Goal: Use online tool/utility: Utilize a website feature to perform a specific function

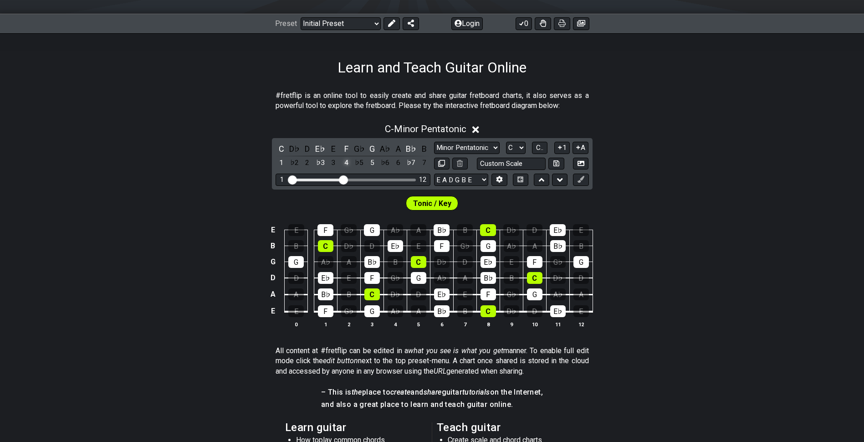
scroll to position [182, 0]
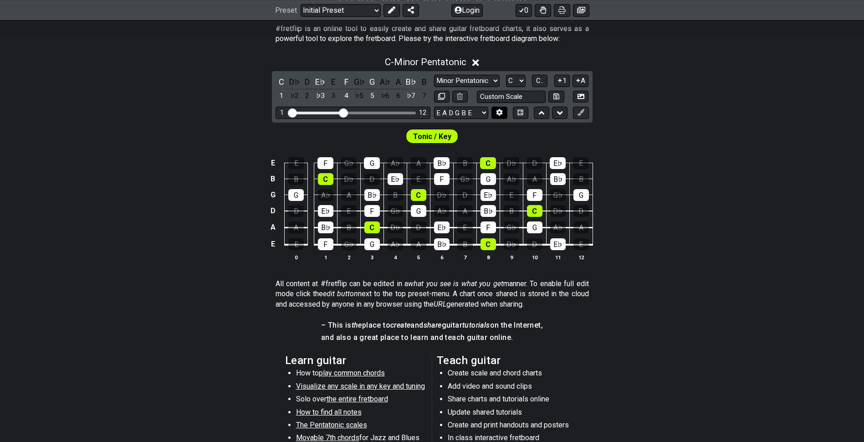
drag, startPoint x: 506, startPoint y: 115, endPoint x: 497, endPoint y: 116, distance: 9.7
click at [506, 115] on button at bounding box center [498, 113] width 15 height 12
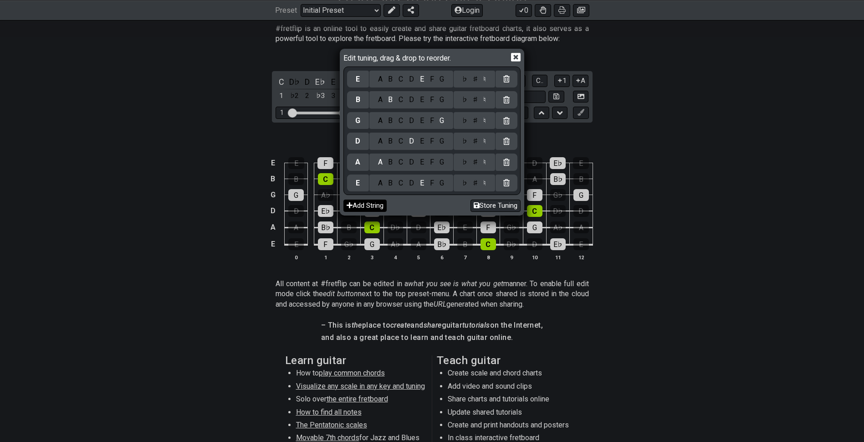
click at [380, 201] on button "Add String" at bounding box center [364, 205] width 43 height 12
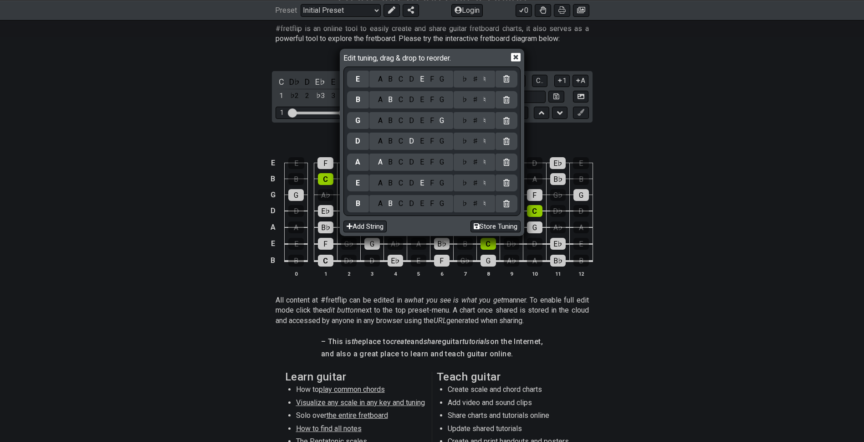
click at [402, 204] on div "C" at bounding box center [401, 204] width 10 height 10
click at [435, 182] on div "F" at bounding box center [432, 183] width 10 height 10
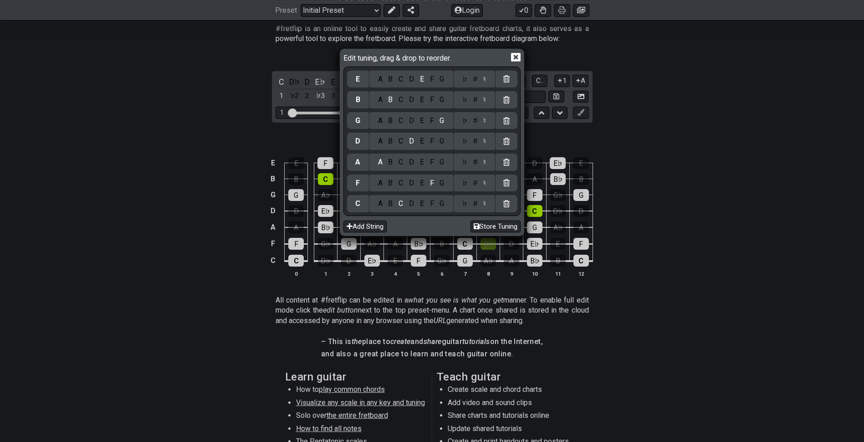
click at [478, 169] on div "♭ ♯ ♮" at bounding box center [474, 161] width 41 height 17
click at [478, 164] on div "♯" at bounding box center [475, 162] width 11 height 10
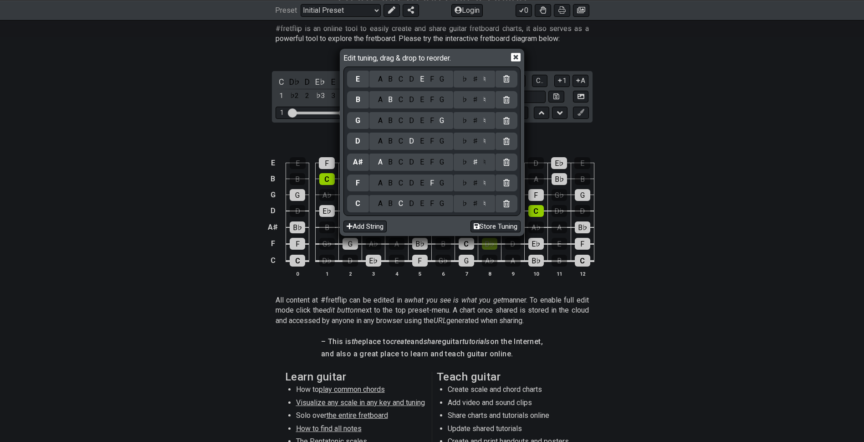
click at [403, 143] on div "C" at bounding box center [401, 141] width 10 height 10
click at [477, 143] on div "♯" at bounding box center [475, 141] width 11 height 10
click at [434, 118] on div "F" at bounding box center [432, 121] width 10 height 10
click at [403, 102] on div "C" at bounding box center [401, 100] width 10 height 10
click at [436, 79] on div "F" at bounding box center [432, 79] width 10 height 10
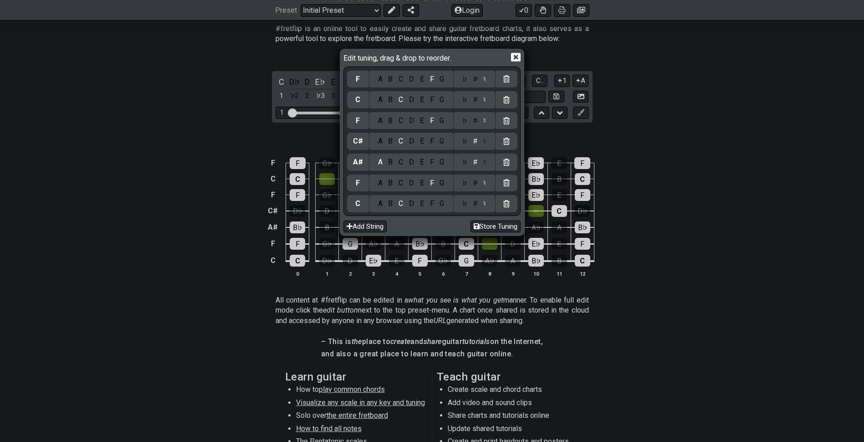
click at [465, 61] on div "Edit tuning, drag & drop to reorder." at bounding box center [431, 59] width 177 height 16
click at [394, 205] on div "B" at bounding box center [390, 204] width 10 height 10
click at [425, 185] on div "E" at bounding box center [422, 183] width 10 height 10
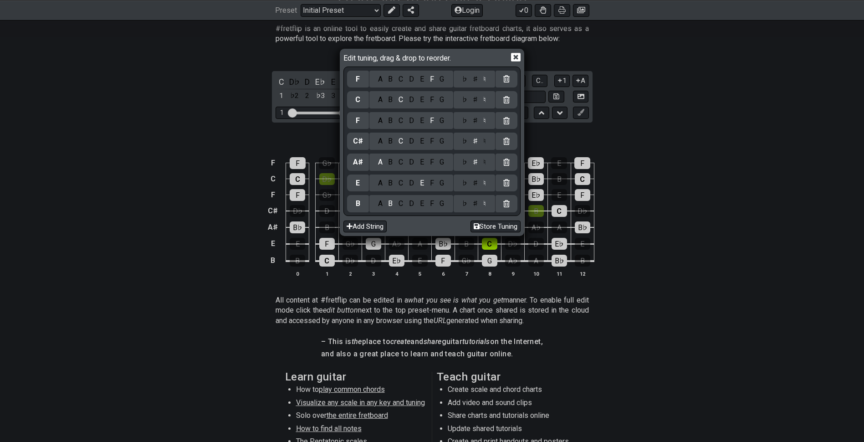
click at [484, 158] on div "♮" at bounding box center [485, 162] width 9 height 10
click at [483, 143] on div "♮" at bounding box center [485, 141] width 9 height 10
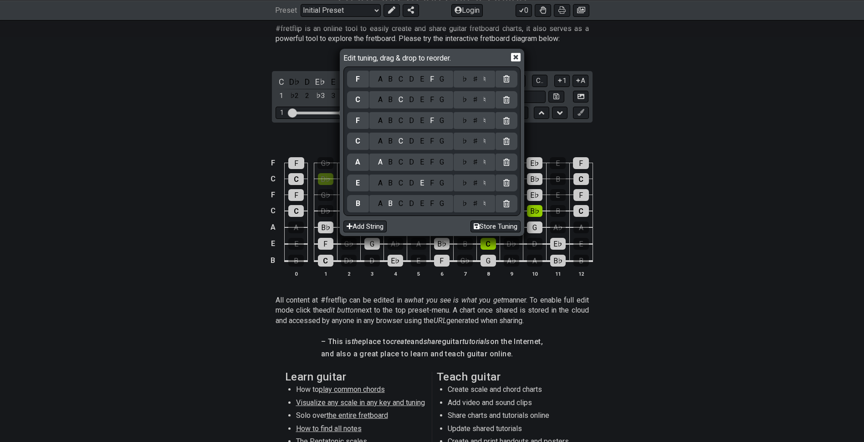
click at [423, 119] on div "E" at bounding box center [422, 121] width 10 height 10
click at [395, 99] on div "B" at bounding box center [390, 100] width 10 height 10
click at [425, 79] on div "E" at bounding box center [422, 79] width 10 height 10
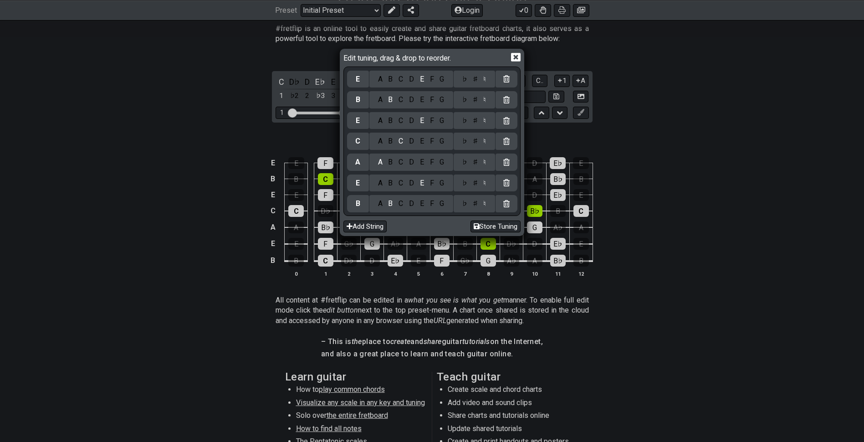
click at [381, 204] on div "A" at bounding box center [380, 204] width 10 height 10
click at [479, 205] on div "♯" at bounding box center [475, 204] width 11 height 10
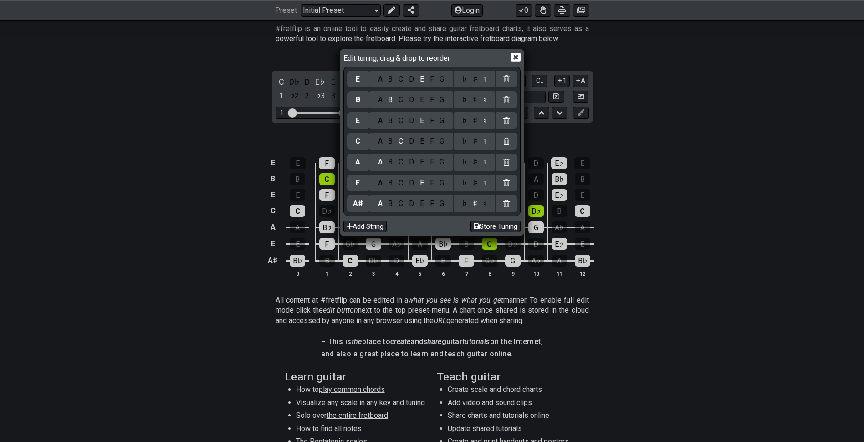
click at [413, 185] on div "D" at bounding box center [411, 183] width 11 height 10
click at [475, 186] on div "♯" at bounding box center [475, 183] width 11 height 10
click at [445, 159] on div "G" at bounding box center [442, 162] width 10 height 10
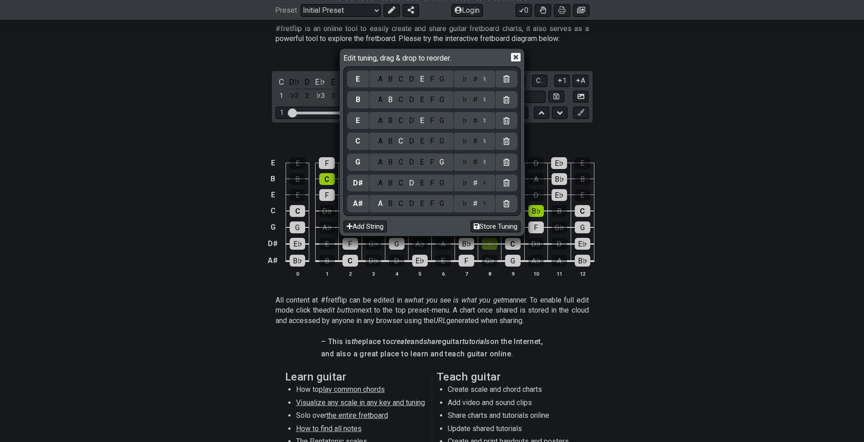
click at [477, 161] on div "♯" at bounding box center [475, 162] width 11 height 10
click at [390, 146] on div "A B C D E F G" at bounding box center [411, 141] width 84 height 17
click at [391, 143] on div "B" at bounding box center [390, 141] width 10 height 10
click at [410, 123] on div "D" at bounding box center [411, 121] width 11 height 10
click at [476, 117] on div "♯" at bounding box center [475, 121] width 11 height 10
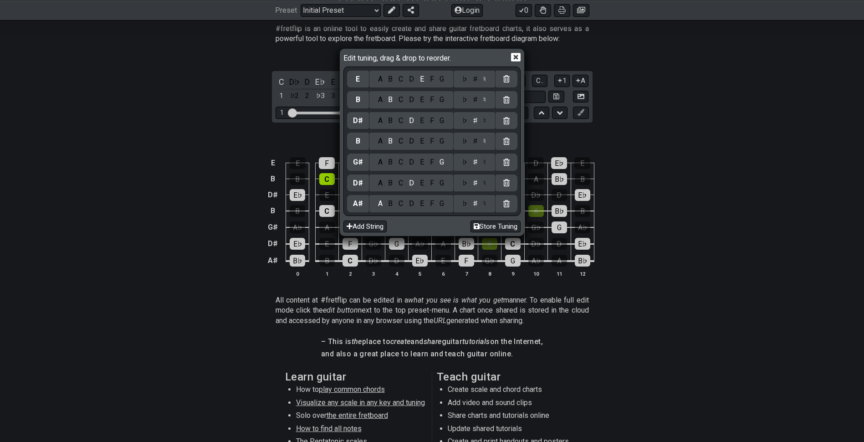
click at [382, 102] on div "A" at bounding box center [380, 100] width 10 height 10
click at [476, 102] on div "♯" at bounding box center [475, 100] width 11 height 10
click at [416, 82] on div "D" at bounding box center [411, 79] width 11 height 10
click at [476, 85] on div "♭ ♯ ♮" at bounding box center [474, 79] width 41 height 17
click at [476, 80] on div "♯" at bounding box center [475, 79] width 11 height 10
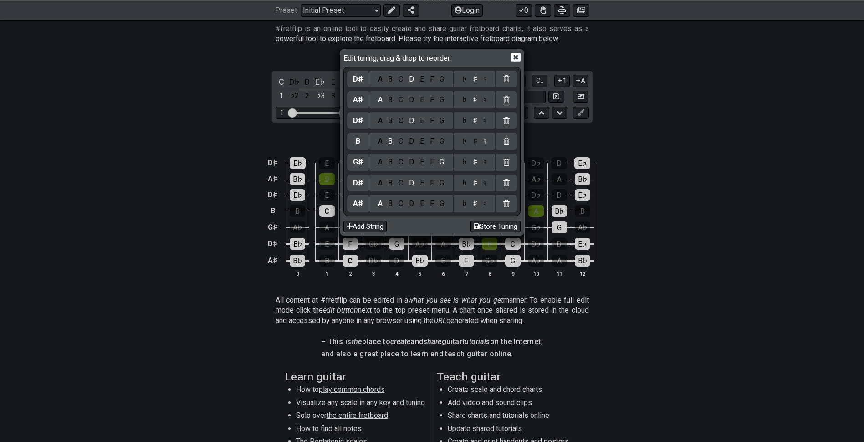
click at [511, 53] on icon at bounding box center [516, 57] width 10 height 9
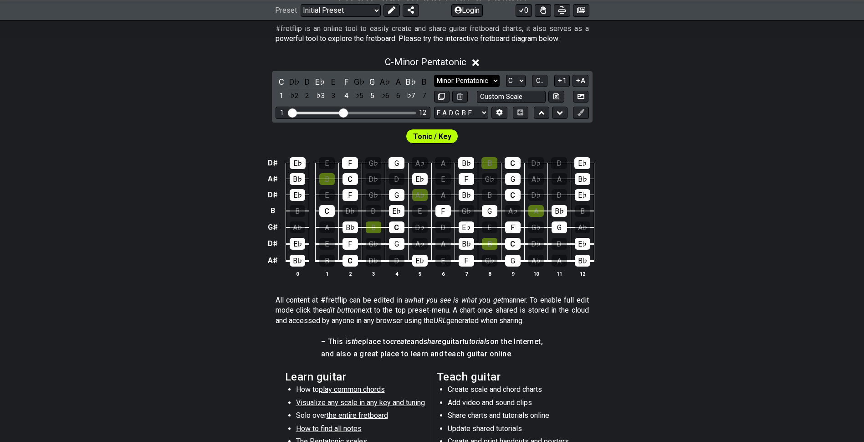
click at [486, 80] on select "Minor Pentatonic Click to edit Minor Pentatonic Major Pentatonic Minor Blues Ma…" at bounding box center [467, 81] width 66 height 12
select select "Major / [PERSON_NAME]"
click at [434, 75] on select "Minor Pentatonic Click to edit Minor Pentatonic Major Pentatonic Minor Blues Ma…" at bounding box center [467, 81] width 66 height 12
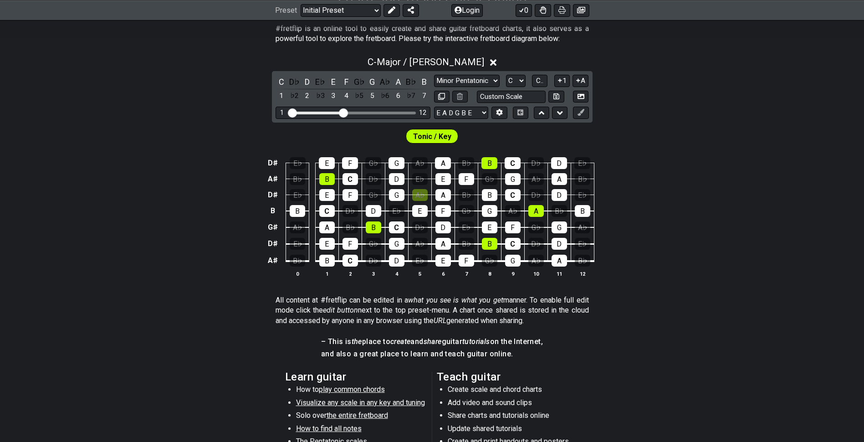
click at [343, 138] on div "Tonic / Key" at bounding box center [432, 134] width 864 height 23
click at [675, 223] on div "D♯ E♭ E F G♭ G A♭ A B♭ B C D♭ D E♭ A♯ B♭ B C D♭ D E♭ E F G♭ G A♭ A B♭ D♯ E♭ E F…" at bounding box center [432, 217] width 864 height 144
click at [56, 172] on div "D♯ E♭ E F G♭ G A♭ A B♭ B C D♭ D E♭ A♯ B♭ B C D♭ D E♭ E F G♭ G A♭ A B♭ D♯ E♭ E F…" at bounding box center [432, 217] width 864 height 144
click at [178, 138] on div "Tonic / Key" at bounding box center [432, 134] width 864 height 23
click at [512, 83] on select "A♭ A A♯ B♭ B C C♯ D♭ D D♯ E♭ E F F♯ G♭ G G♯" at bounding box center [516, 81] width 20 height 12
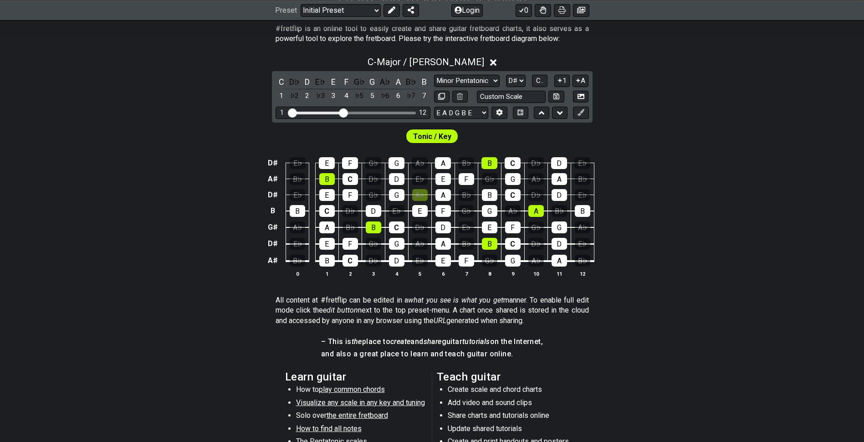
click at [506, 75] on select "A♭ A A♯ B♭ B C C♯ D♭ D D♯ E♭ E F F♯ G♭ G G♯" at bounding box center [516, 81] width 20 height 12
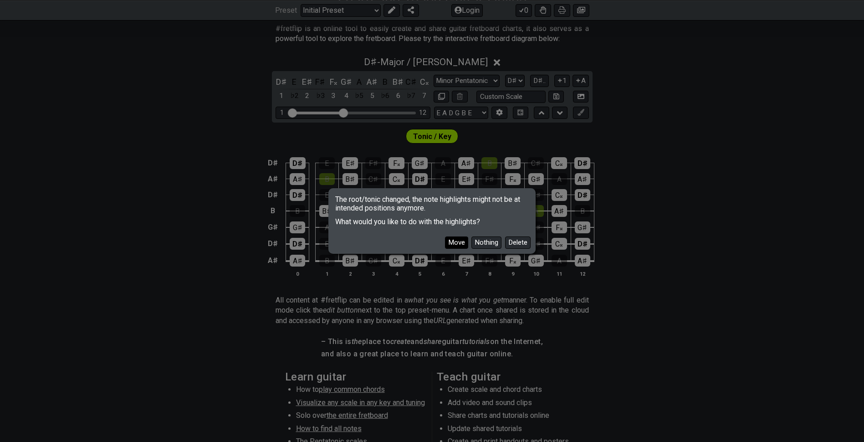
click at [463, 246] on button "Move" at bounding box center [456, 242] width 23 height 12
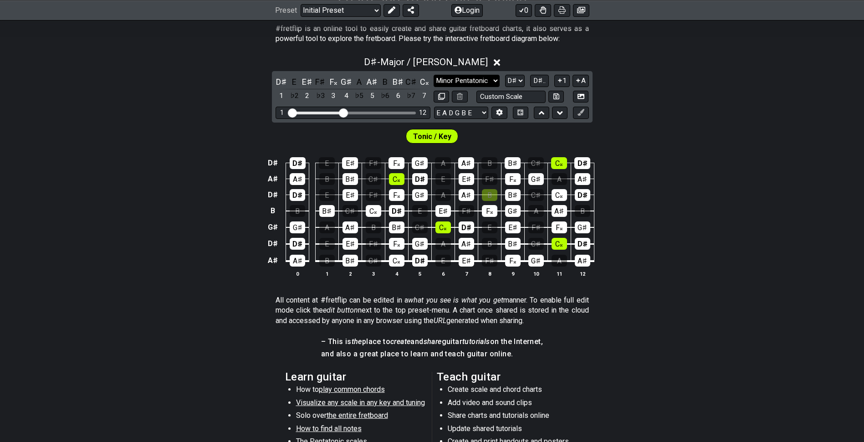
click at [477, 75] on select "Minor Pentatonic Click to edit Minor Pentatonic Major Pentatonic Minor Blues Ma…" at bounding box center [467, 81] width 66 height 12
click at [511, 73] on div "D♯ E E♯ F♯ F𝄪 G♯ A A♯ B B♯ C♯ C𝄪 1 ♭2 2 ♭3 3 4 ♭5 5 ♭6 6 ♭7 7 Minor Pentatonic …" at bounding box center [432, 96] width 321 height 51
click at [512, 83] on select "A♭ A A♯ B♭ B C C♯ D♭ D D♯ E♭ E F F♯ G♭ G G♯" at bounding box center [515, 81] width 20 height 12
select select "F#"
click at [505, 75] on select "A♭ A A♯ B♭ B C C♯ D♭ D D♯ E♭ E F F♯ G♭ G G♯" at bounding box center [515, 81] width 20 height 12
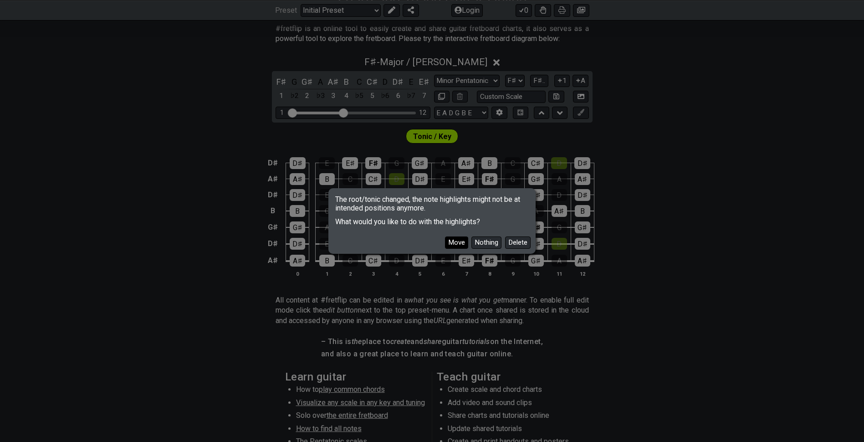
click at [458, 241] on button "Move" at bounding box center [456, 242] width 23 height 12
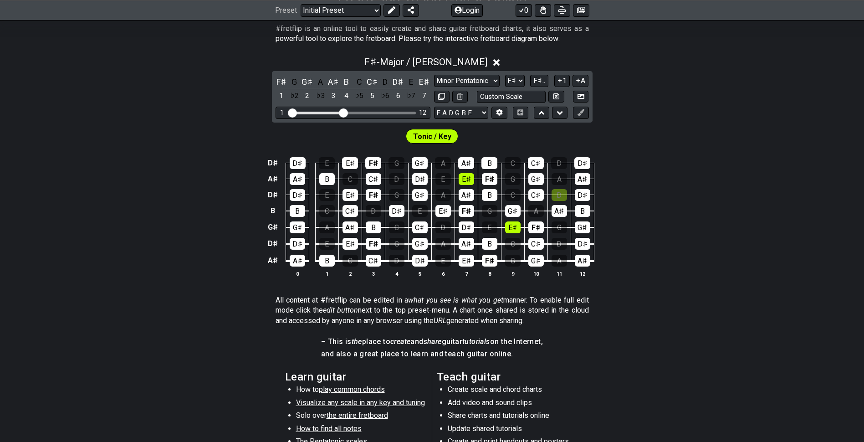
click at [703, 332] on section "All content at #fretflip can be edited in a what you see is what you get manner…" at bounding box center [432, 312] width 864 height 41
click at [173, 184] on div "D♯ D♯ E E♯ F♯ G G♯ A A♯ B C C♯ D D♯ A♯ A♯ B C C♯ D D♯ E E♯ F♯ G G♯ A A♯ D♯ D♯ E…" at bounding box center [432, 217] width 864 height 144
click at [161, 286] on div "D♯ D♯ E E♯ F♯ G G♯ A A♯ B C C♯ D D♯ A♯ A♯ B C C♯ D D♯ E E♯ F♯ G G♯ A A♯ D♯ D♯ E…" at bounding box center [432, 217] width 864 height 144
click at [212, 184] on div "D♯ D♯ E E♯ F♯ G G♯ A A♯ B C C♯ D D♯ A♯ A♯ B C C♯ D D♯ E E♯ F♯ G G♯ A A♯ D♯ D♯ E…" at bounding box center [432, 217] width 864 height 144
click at [167, 220] on div "D♯ D♯ E E♯ F♯ G G♯ A A♯ B C C♯ D D♯ A♯ A♯ B C C♯ D D♯ E E♯ F♯ G G♯ A A♯ D♯ D♯ E…" at bounding box center [432, 217] width 864 height 144
